Goal: Transaction & Acquisition: Purchase product/service

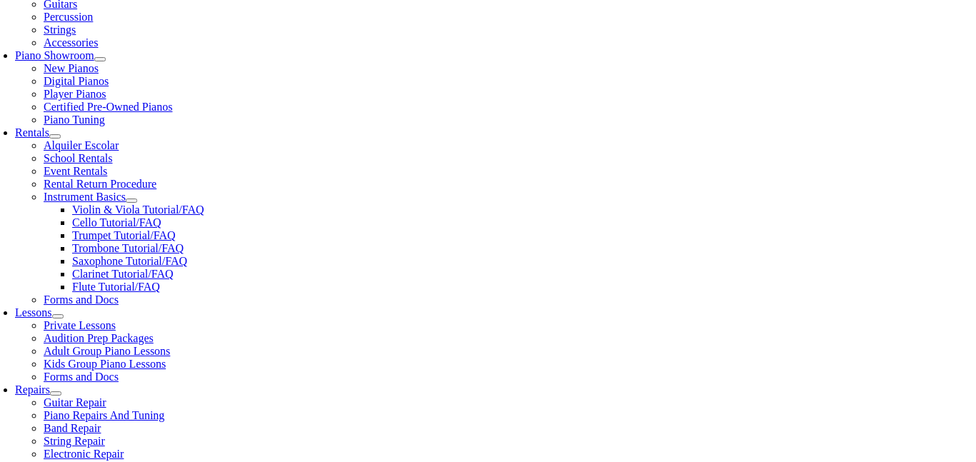
scroll to position [393, 0]
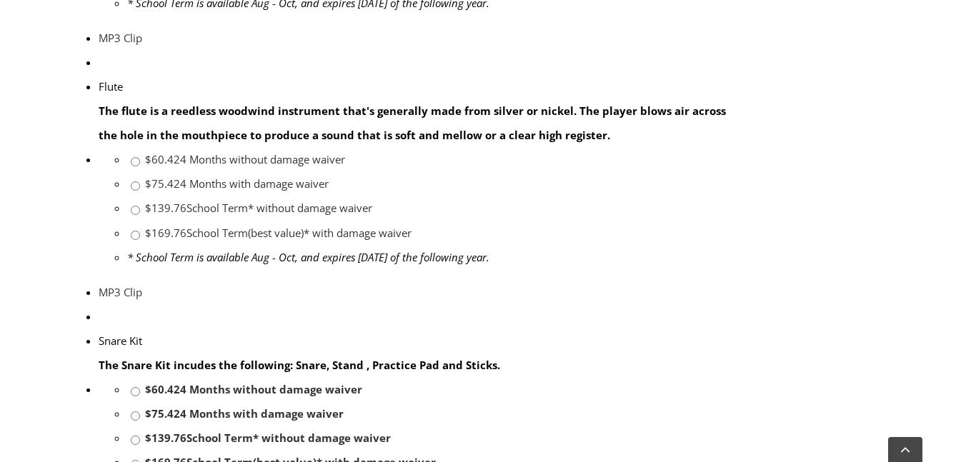
scroll to position [792, 0]
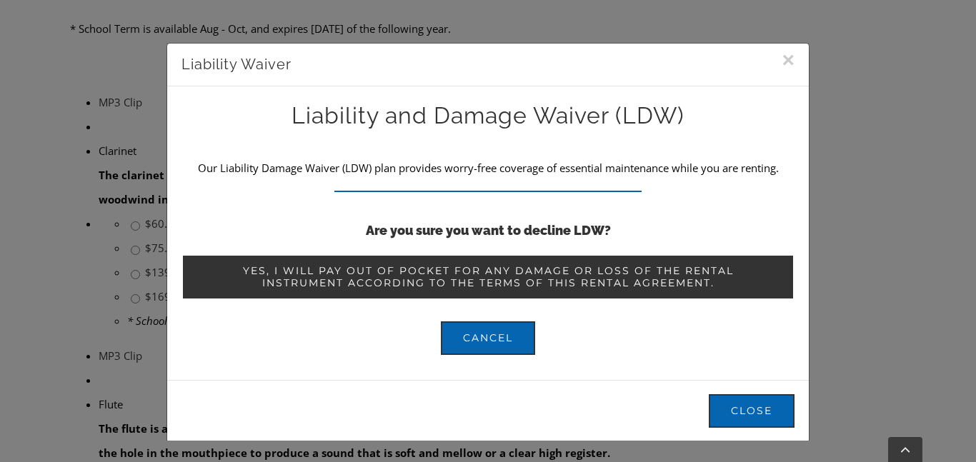
click at [457, 286] on span "Yes, I will pay out of pocket for any damage or loss of the rental instrument a…" at bounding box center [488, 277] width 569 height 24
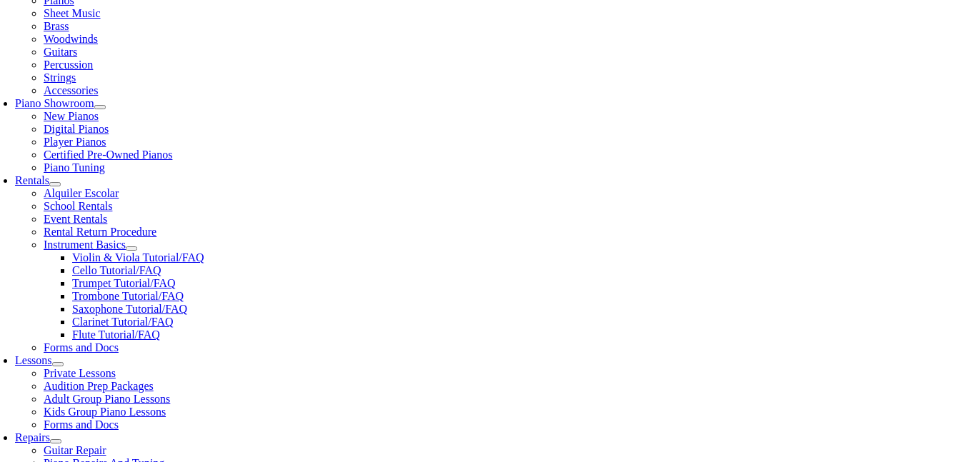
scroll to position [341, 0]
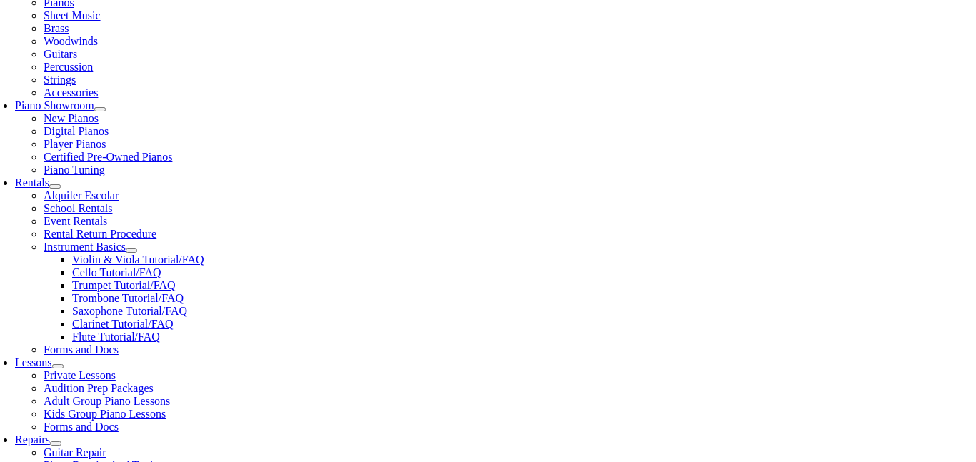
checkbox input"] "true"
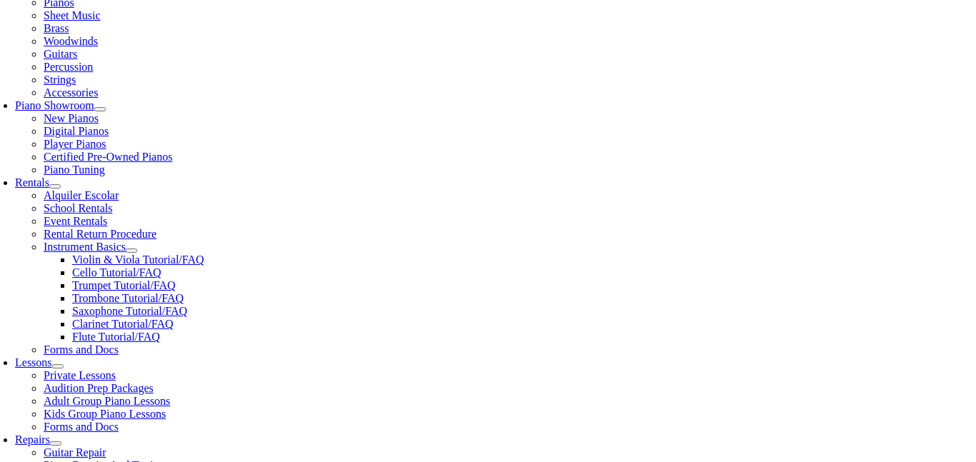
checkbox input"] "true"
